Goal: Task Accomplishment & Management: Use online tool/utility

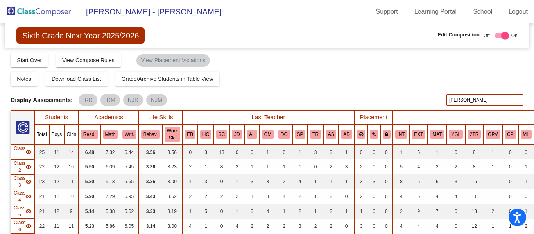
scroll to position [264, 15]
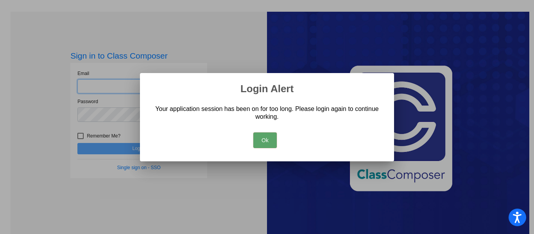
type input "mkelly@swsdk6.com"
click at [263, 142] on button "Ok" at bounding box center [265, 141] width 23 height 16
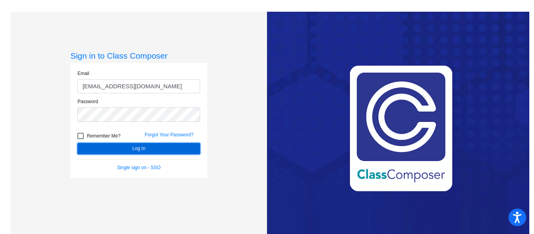
click at [164, 148] on button "Log In" at bounding box center [138, 148] width 123 height 11
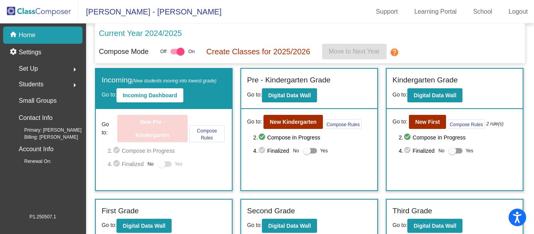
scroll to position [192, 0]
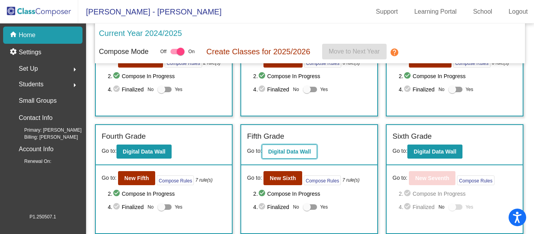
click at [296, 149] on b "Digital Data Wall" at bounding box center [289, 152] width 43 height 6
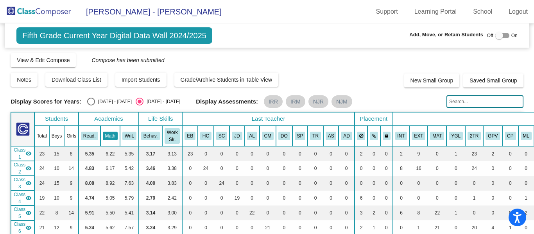
scroll to position [2, 0]
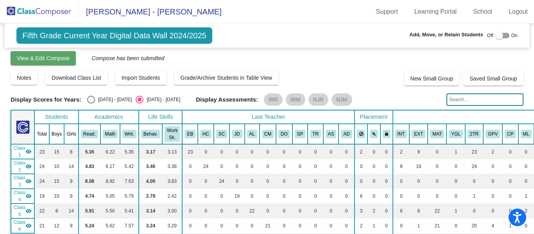
click at [36, 62] on button "View & Edit Compose" at bounding box center [43, 58] width 65 height 14
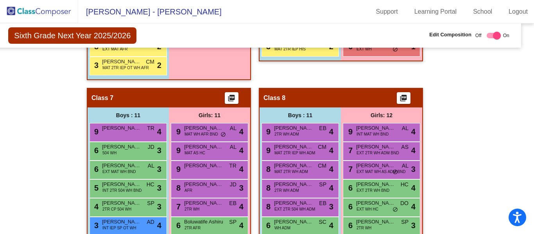
scroll to position [0, 8]
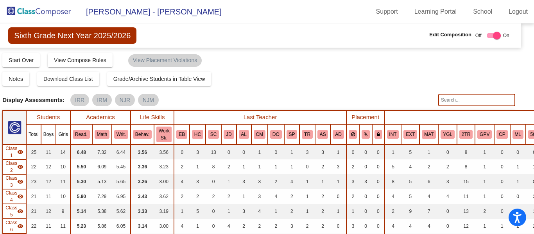
click at [441, 103] on input "text" at bounding box center [477, 100] width 77 height 13
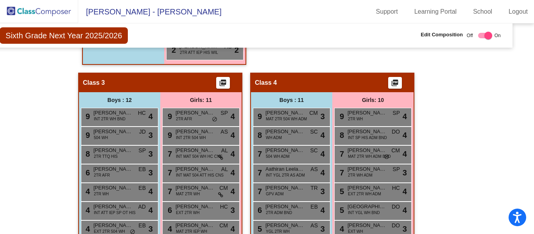
scroll to position [565, 18]
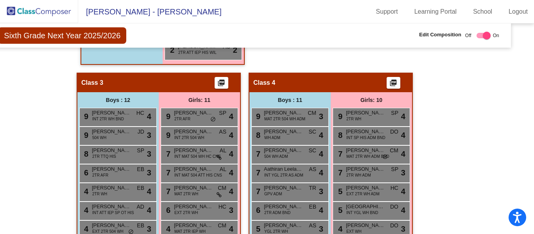
click at [351, 123] on div "9 Lacey Cavaliero 2TR WH SP lock do_not_disturb_alt 4" at bounding box center [371, 116] width 75 height 16
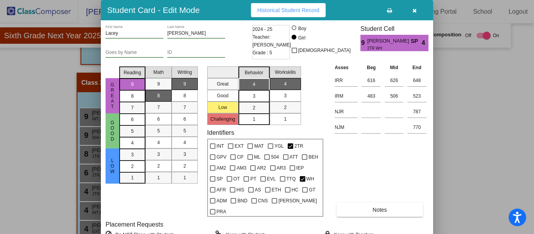
click at [467, 90] on div at bounding box center [267, 117] width 534 height 234
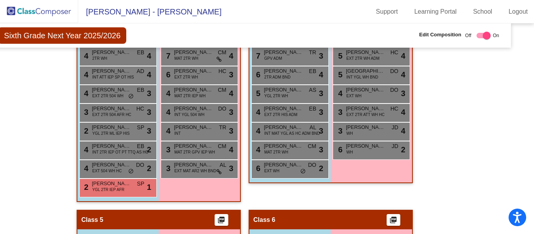
scroll to position [701, 18]
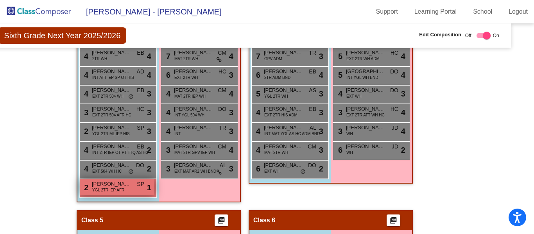
click at [125, 187] on span "[PERSON_NAME]" at bounding box center [111, 184] width 39 height 8
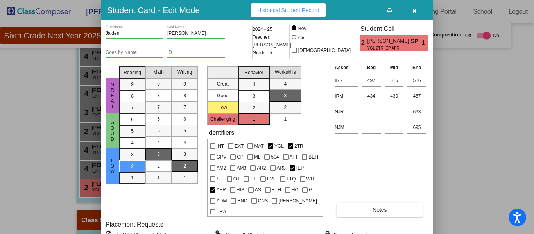
click at [463, 167] on div at bounding box center [267, 117] width 534 height 234
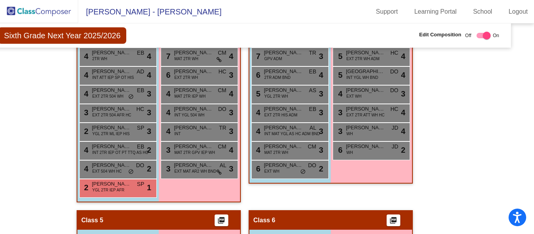
scroll to position [0, 18]
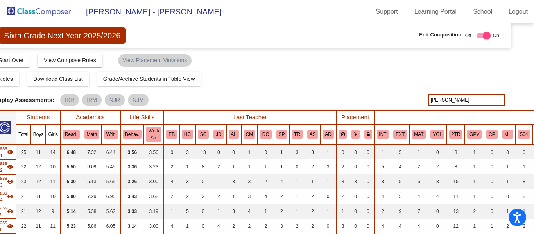
drag, startPoint x: 452, startPoint y: 101, endPoint x: 419, endPoint y: 90, distance: 34.1
click at [419, 90] on div "Display Scores for Years: 2023 - 2024 2024 - 2025 Grade/Archive Students in Tab…" at bounding box center [248, 187] width 513 height 271
type input "madyson"
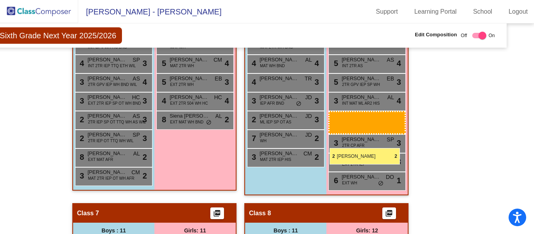
scroll to position [943, 23]
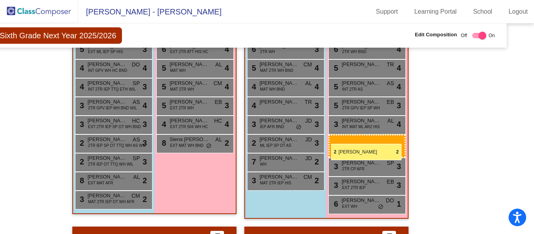
drag, startPoint x: 204, startPoint y: 170, endPoint x: 331, endPoint y: 143, distance: 130.0
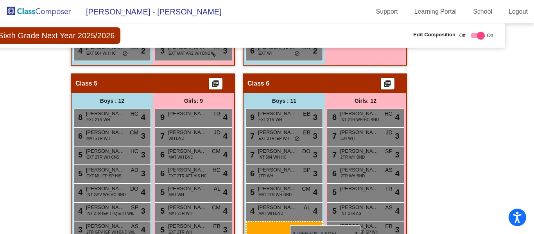
scroll to position [803, 24]
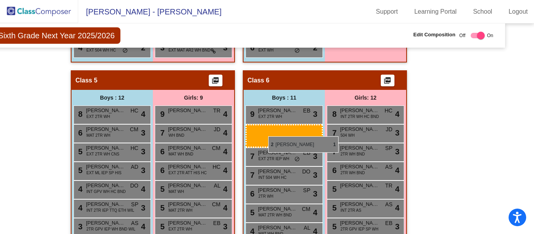
drag, startPoint x: 96, startPoint y: 88, endPoint x: 268, endPoint y: 136, distance: 178.6
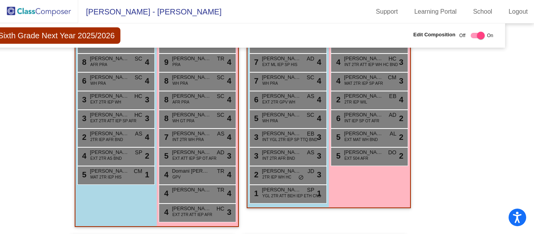
scroll to position [0, 24]
